Goal: Task Accomplishment & Management: Manage account settings

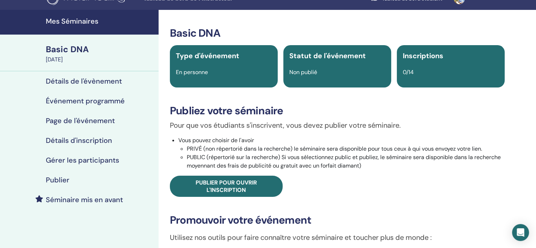
scroll to position [10, 0]
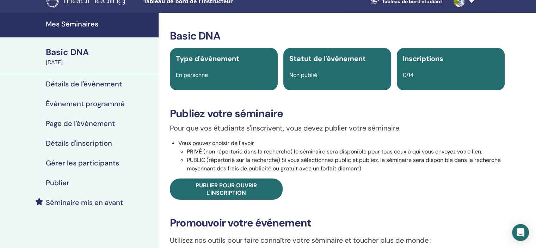
click at [93, 82] on h4 "Détails de l'évènement" at bounding box center [84, 84] width 76 height 8
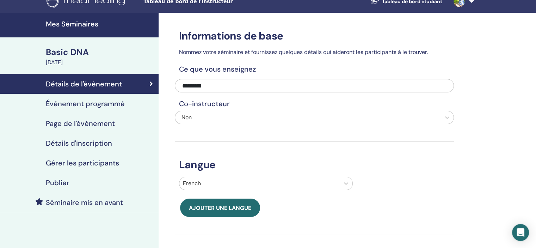
click at [89, 123] on h4 "Page de l'événement" at bounding box center [80, 123] width 69 height 8
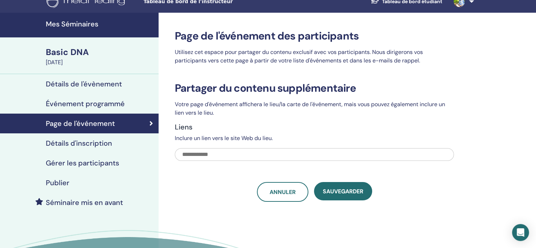
click at [189, 153] on input "text" at bounding box center [314, 154] width 279 height 13
paste input "**********"
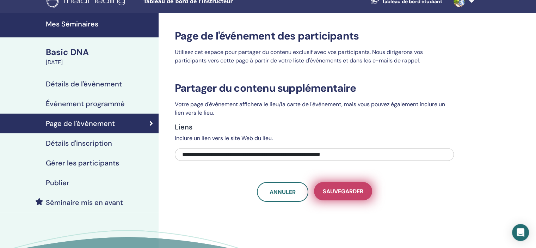
type input "**********"
click at [344, 190] on span "sauvegarder" at bounding box center [343, 190] width 40 height 7
click at [346, 191] on span "sauvegarder" at bounding box center [343, 190] width 40 height 7
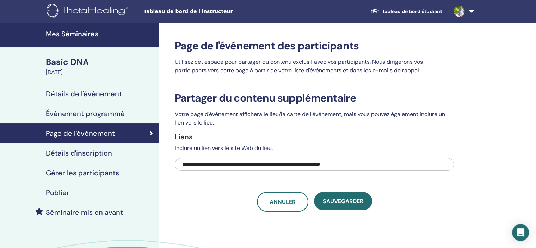
click at [59, 193] on h4 "Publier" at bounding box center [58, 192] width 24 height 8
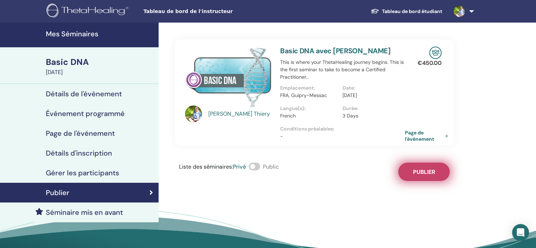
click at [408, 174] on button "Publier" at bounding box center [423, 171] width 51 height 18
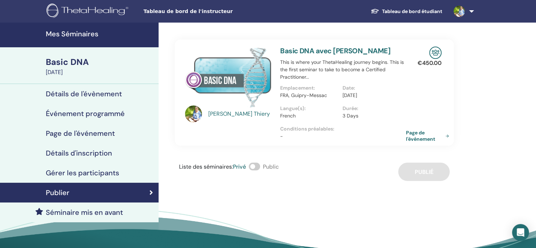
click at [414, 137] on link "Page de l'événement" at bounding box center [429, 135] width 46 height 13
click at [64, 94] on h4 "Détails de l'évènement" at bounding box center [84, 93] width 76 height 8
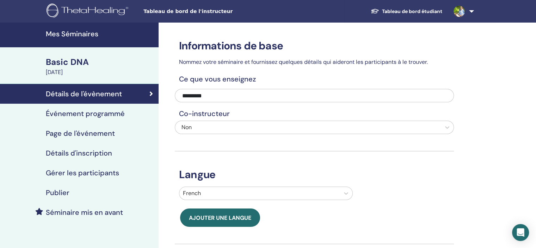
click at [84, 132] on h4 "Page de l'événement" at bounding box center [80, 133] width 69 height 8
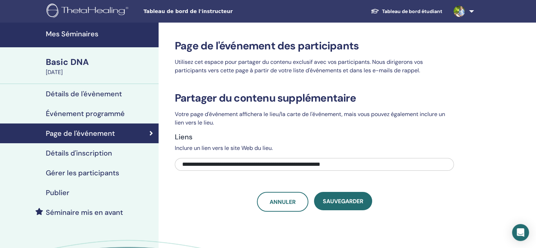
click at [74, 63] on div "Basic DNA" at bounding box center [100, 62] width 108 height 12
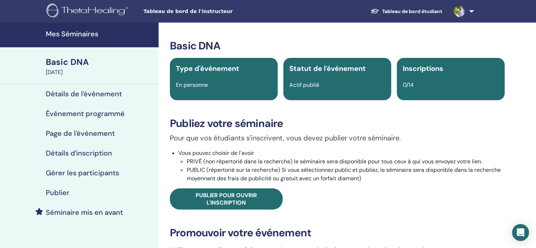
click at [93, 150] on h4 "Détails d'inscription" at bounding box center [79, 153] width 66 height 8
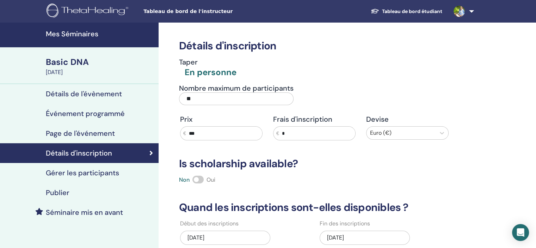
click at [90, 133] on h4 "Page de l'événement" at bounding box center [80, 133] width 69 height 8
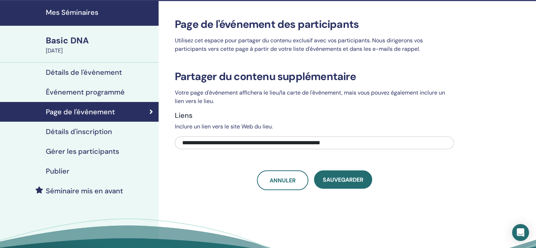
scroll to position [21, 0]
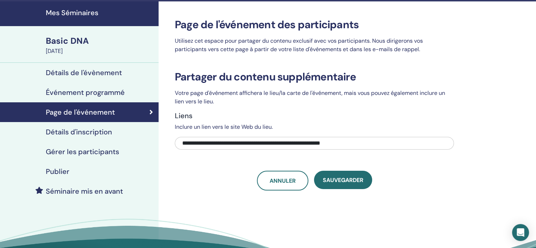
click at [101, 132] on h4 "Détails d'inscription" at bounding box center [79, 131] width 66 height 8
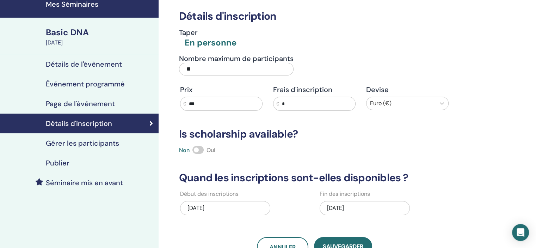
scroll to position [29, 0]
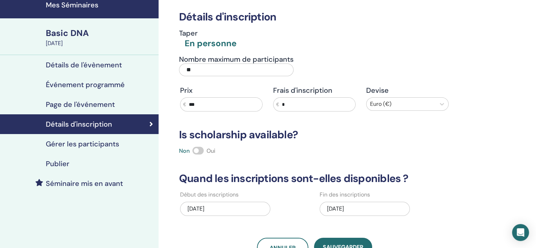
click at [77, 32] on div "Basic DNA" at bounding box center [100, 33] width 108 height 12
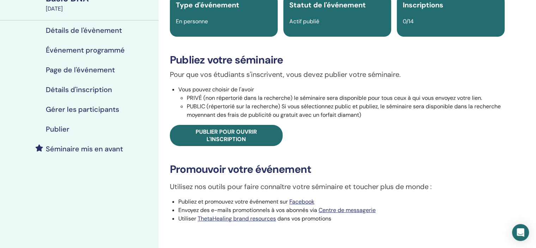
scroll to position [58, 0]
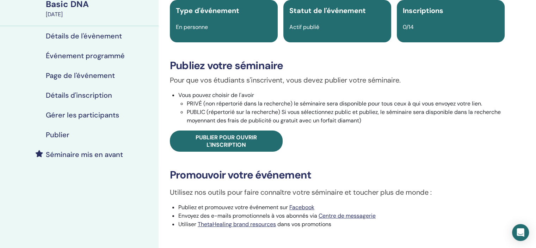
click at [69, 75] on h4 "Page de l'événement" at bounding box center [80, 75] width 69 height 8
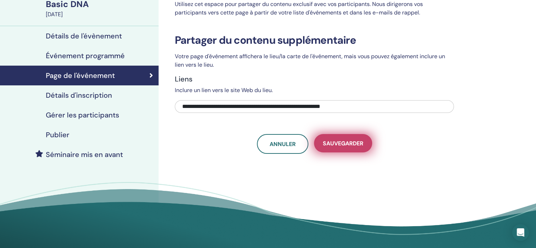
click at [337, 142] on span "sauvegarder" at bounding box center [343, 142] width 40 height 7
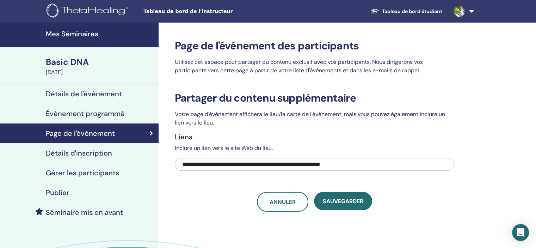
click at [81, 33] on h4 "Mes Séminaires" at bounding box center [100, 34] width 108 height 8
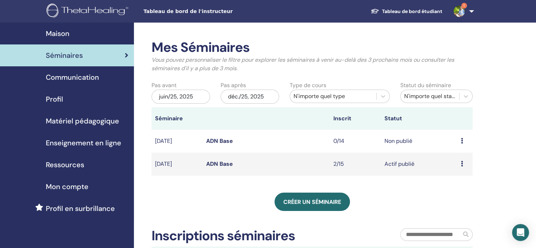
click at [223, 163] on link "ADN Base" at bounding box center [219, 163] width 27 height 7
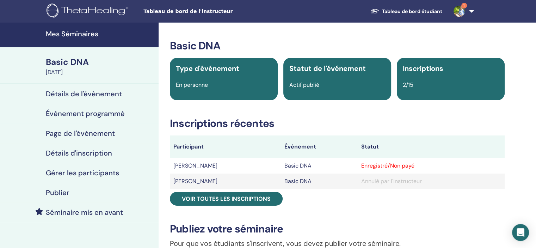
click at [93, 93] on h4 "Détails de l'évènement" at bounding box center [84, 93] width 76 height 8
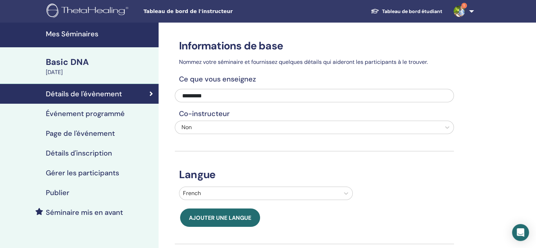
click at [97, 133] on h4 "Page de l'événement" at bounding box center [80, 133] width 69 height 8
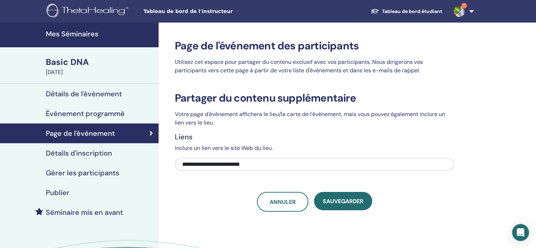
click at [258, 164] on input "**********" at bounding box center [314, 164] width 279 height 13
type input "*"
paste input "**********"
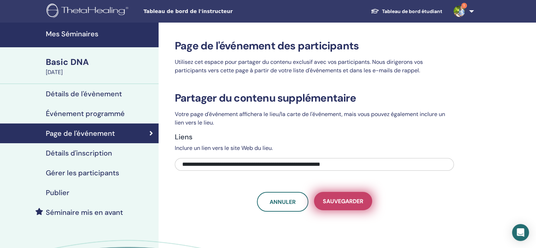
type input "**********"
click at [350, 204] on button "sauvegarder" at bounding box center [343, 201] width 58 height 18
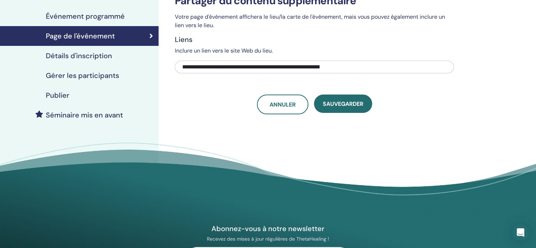
scroll to position [98, 0]
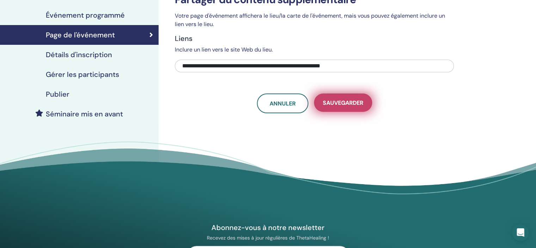
click at [339, 101] on span "sauvegarder" at bounding box center [343, 102] width 40 height 7
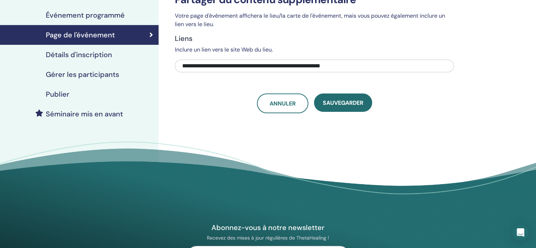
click at [50, 94] on h4 "Publier" at bounding box center [58, 94] width 24 height 8
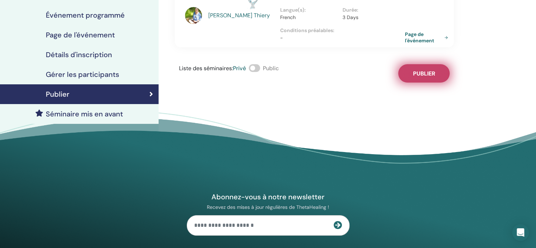
click at [429, 74] on span "Publier" at bounding box center [424, 73] width 22 height 7
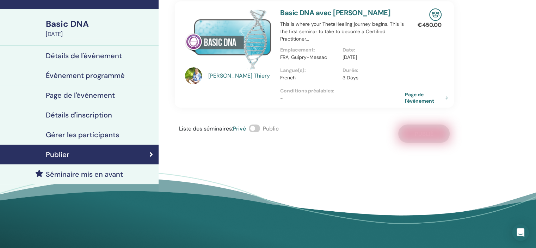
scroll to position [38, 0]
click at [260, 130] on span at bounding box center [254, 128] width 11 height 8
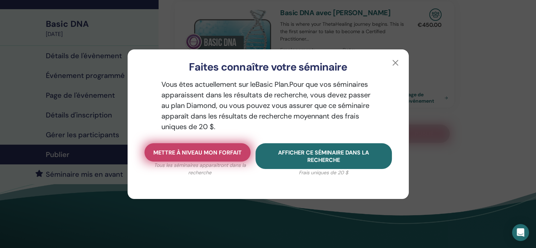
click at [220, 152] on span "Mettre à niveau mon forfait" at bounding box center [197, 152] width 88 height 7
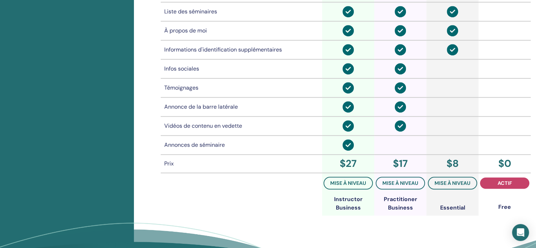
scroll to position [552, 0]
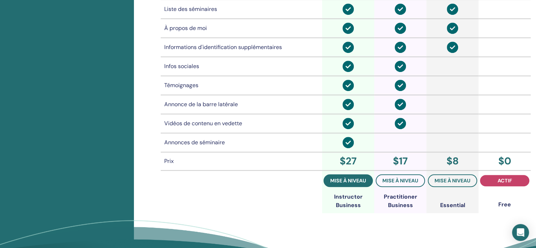
click at [348, 177] on span "mise à niveau" at bounding box center [348, 180] width 36 height 6
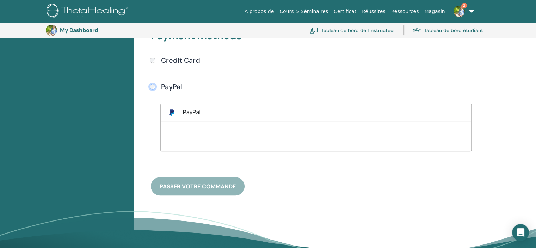
scroll to position [193, 0]
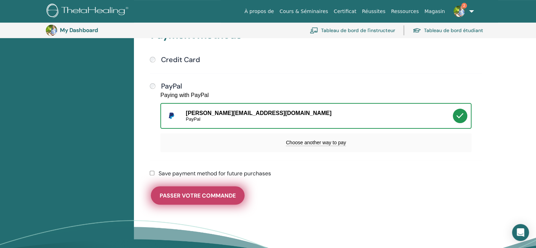
click at [210, 194] on span "Passer votre commande" at bounding box center [198, 195] width 76 height 7
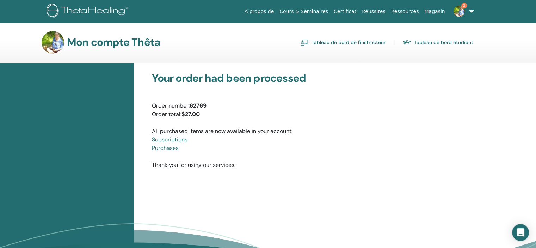
click at [353, 40] on link "Tableau de bord de l'instructeur" at bounding box center [342, 42] width 85 height 11
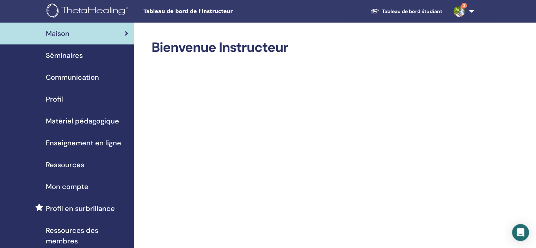
click at [62, 57] on span "Séminaires" at bounding box center [64, 55] width 37 height 11
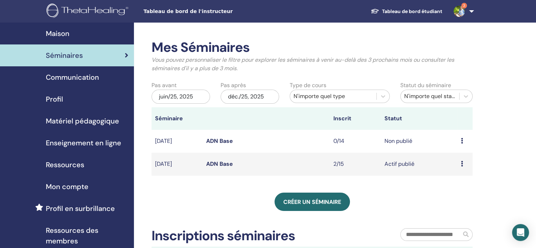
click at [220, 163] on link "ADN Base" at bounding box center [219, 163] width 27 height 7
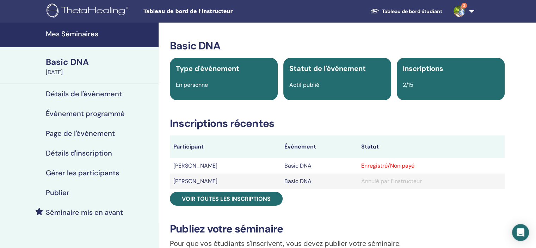
click at [94, 94] on h4 "Détails de l'évènement" at bounding box center [84, 93] width 76 height 8
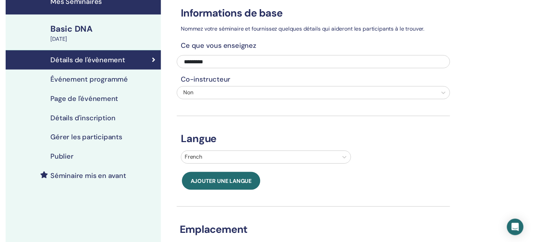
scroll to position [24, 0]
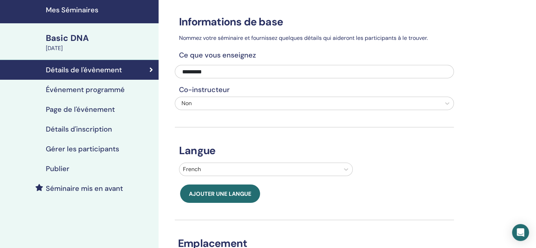
click at [106, 90] on h4 "Événement programmé" at bounding box center [85, 89] width 79 height 8
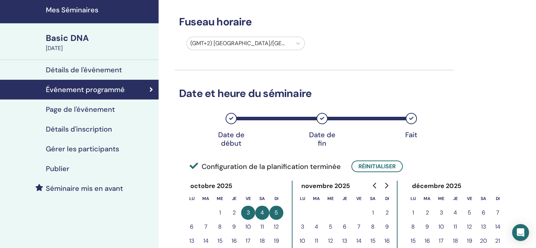
click at [93, 107] on h4 "Page de l'événement" at bounding box center [80, 109] width 69 height 8
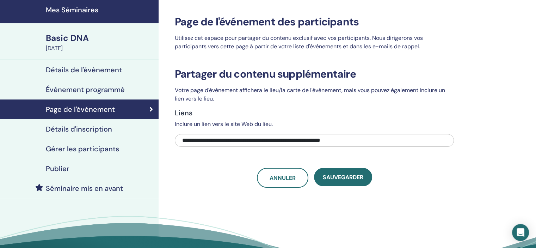
click at [57, 169] on h4 "Publier" at bounding box center [58, 168] width 24 height 8
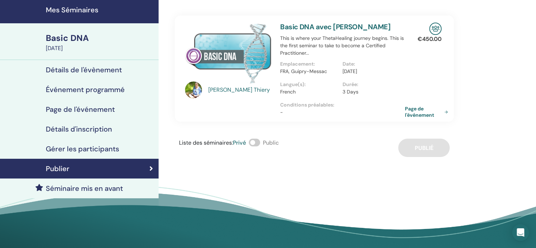
click at [259, 142] on span at bounding box center [254, 142] width 11 height 8
click at [419, 149] on div "Liste des séminaires : Privé Public Publié" at bounding box center [314, 147] width 279 height 18
click at [93, 187] on h4 "Séminaire mis en avant" at bounding box center [84, 188] width 77 height 8
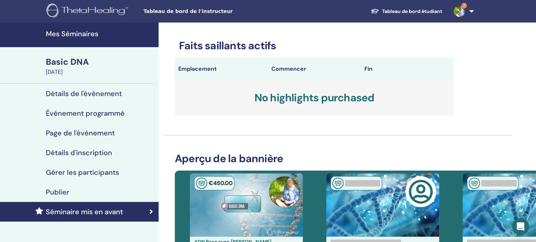
click at [61, 61] on div "Basic DNA" at bounding box center [100, 62] width 108 height 12
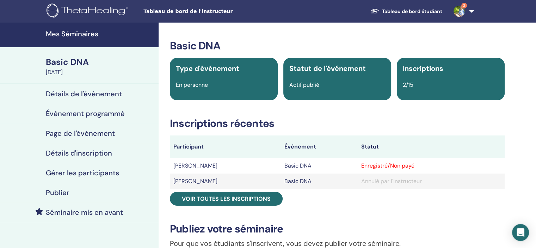
click at [68, 35] on h4 "Mes Séminaires" at bounding box center [100, 34] width 108 height 8
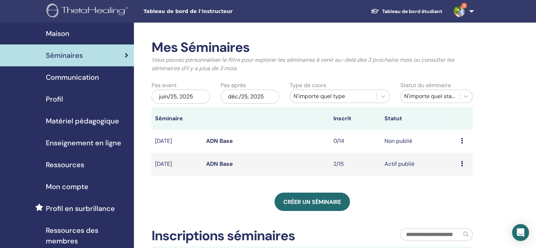
click at [212, 141] on link "ADN Base" at bounding box center [219, 140] width 27 height 7
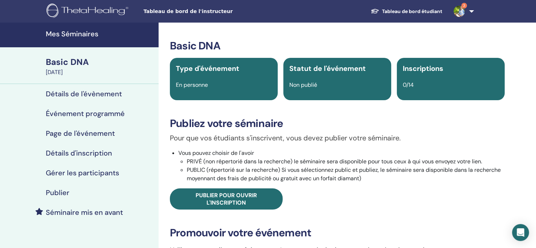
click at [97, 92] on h4 "Détails de l'évènement" at bounding box center [84, 93] width 76 height 8
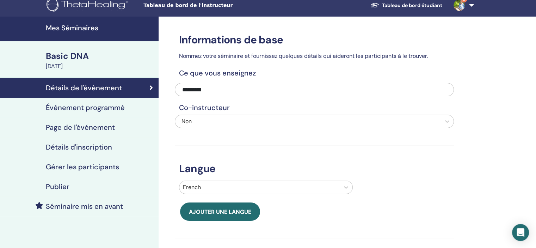
scroll to position [2, 0]
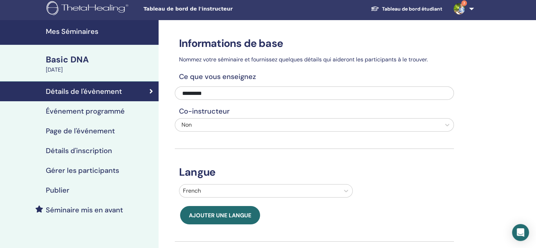
click at [96, 111] on h4 "Événement programmé" at bounding box center [85, 111] width 79 height 8
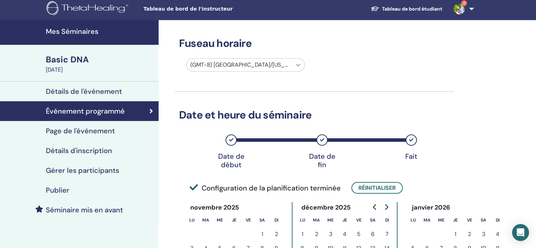
click at [296, 64] on icon at bounding box center [297, 64] width 7 height 7
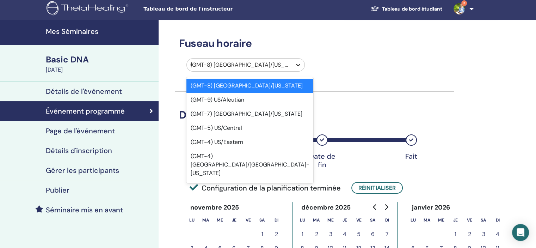
type input "**"
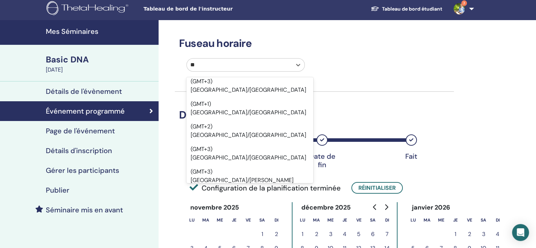
scroll to position [523, 0]
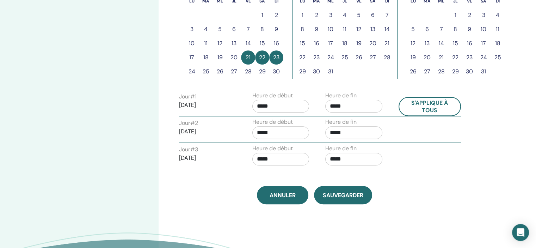
scroll to position [225, 0]
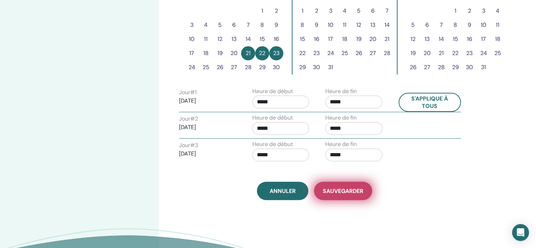
click at [337, 190] on span "sauvegarder" at bounding box center [343, 190] width 40 height 7
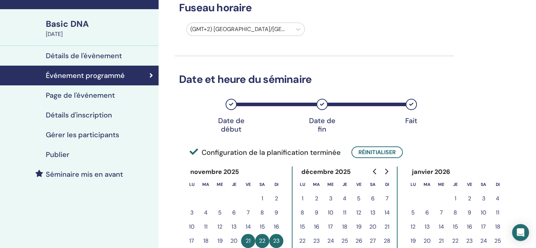
scroll to position [37, 0]
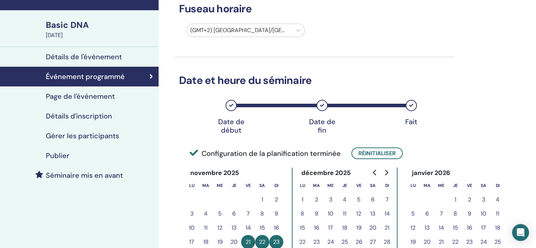
click at [103, 96] on h4 "Page de l'événement" at bounding box center [80, 96] width 69 height 8
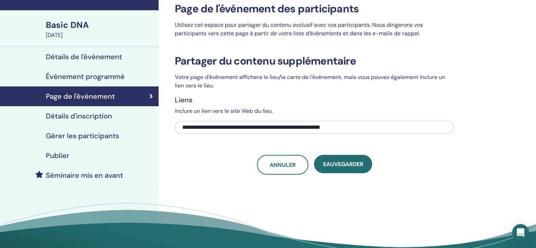
click at [99, 116] on h4 "Détails d'inscription" at bounding box center [79, 116] width 66 height 8
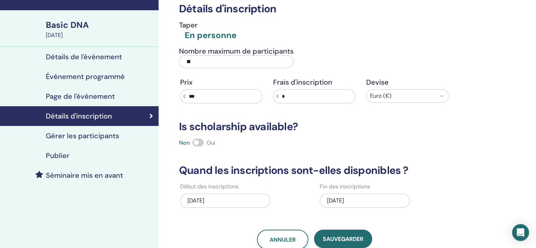
click at [93, 135] on h4 "Gérer les participants" at bounding box center [82, 135] width 73 height 8
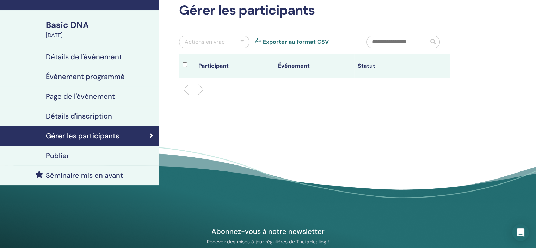
click at [63, 153] on h4 "Publier" at bounding box center [58, 155] width 24 height 8
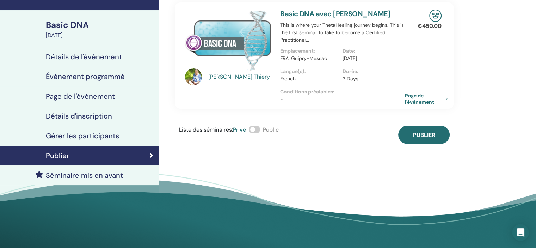
click at [258, 129] on span at bounding box center [254, 129] width 11 height 8
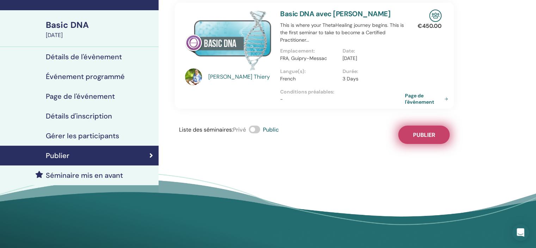
click at [427, 136] on span "Publier" at bounding box center [424, 134] width 22 height 7
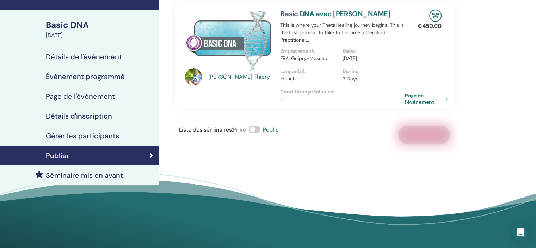
click at [92, 95] on h4 "Page de l'événement" at bounding box center [80, 96] width 69 height 8
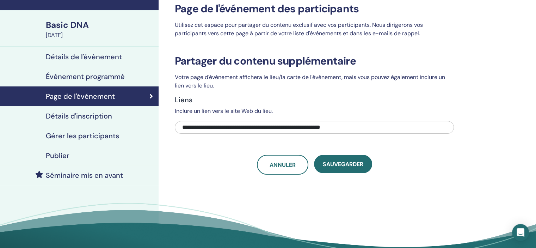
click at [106, 74] on h4 "Événement programmé" at bounding box center [85, 76] width 79 height 8
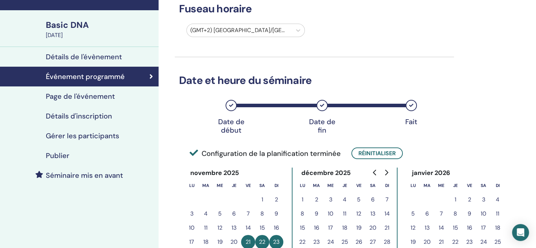
click at [112, 58] on h4 "Détails de l'évènement" at bounding box center [84, 56] width 76 height 8
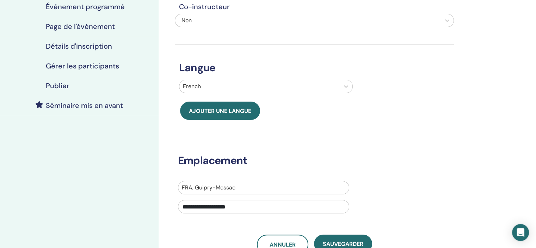
scroll to position [98, 0]
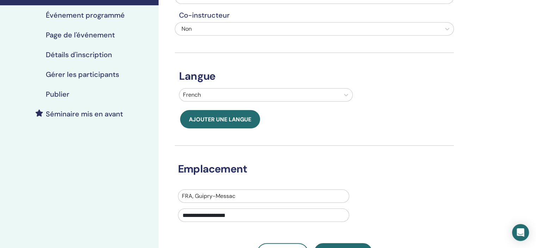
click at [67, 53] on h4 "Détails d'inscription" at bounding box center [79, 54] width 66 height 8
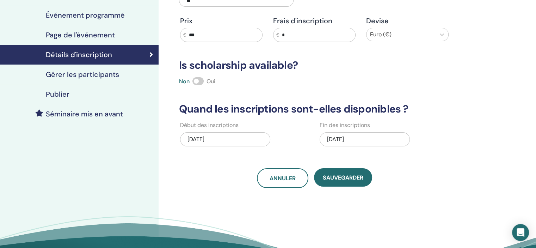
click at [73, 33] on h4 "Page de l'événement" at bounding box center [80, 35] width 69 height 8
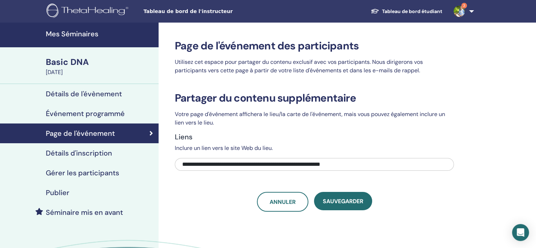
click at [59, 193] on h4 "Publier" at bounding box center [58, 192] width 24 height 8
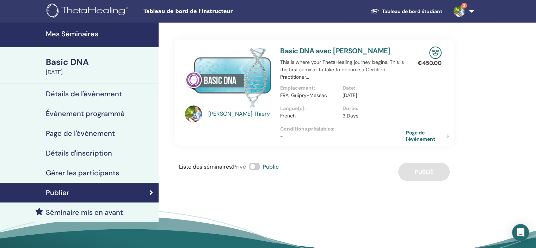
click at [419, 136] on link "Page de l'événement" at bounding box center [429, 135] width 46 height 13
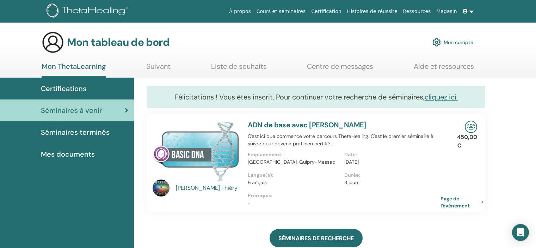
scroll to position [6, 0]
